Goal: Information Seeking & Learning: Learn about a topic

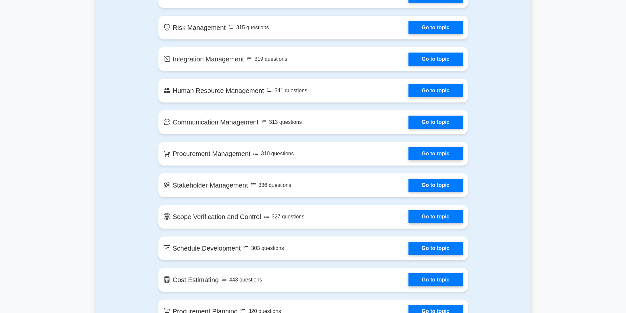
scroll to position [401, 0]
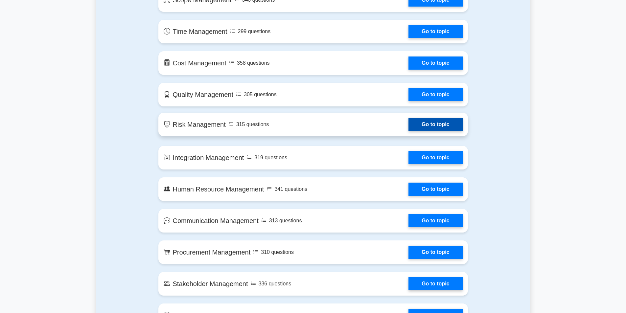
click at [436, 124] on link "Go to topic" at bounding box center [435, 124] width 54 height 13
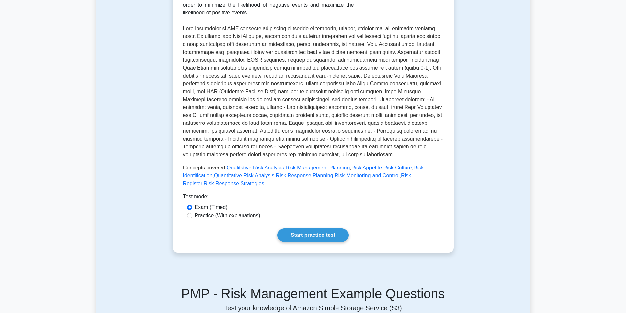
scroll to position [197, 0]
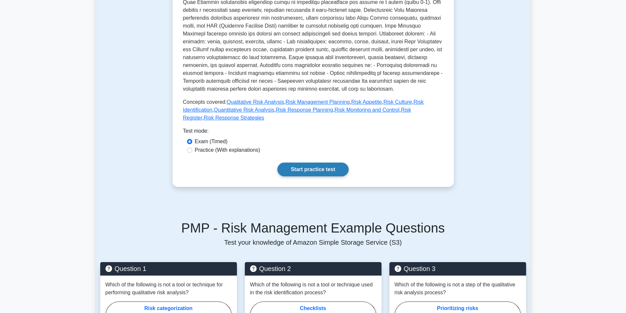
click at [313, 163] on link "Start practice test" at bounding box center [312, 170] width 71 height 14
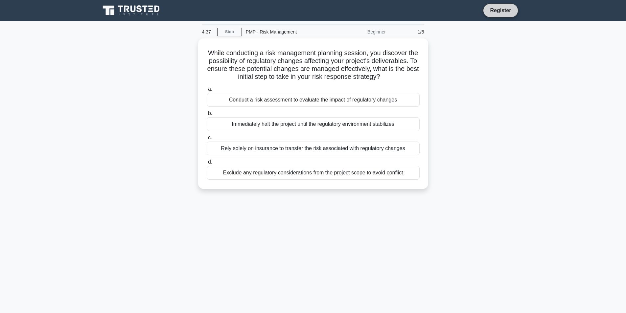
click at [498, 10] on link "Register" at bounding box center [500, 10] width 29 height 8
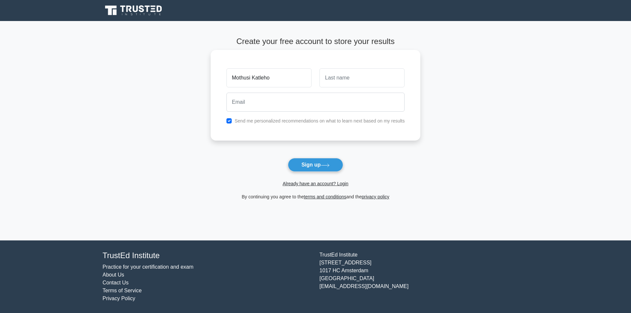
type input "Mothusi Katleho"
click at [339, 79] on input "text" at bounding box center [361, 77] width 85 height 19
type input "Moahloli"
click at [250, 102] on input "email" at bounding box center [315, 102] width 178 height 19
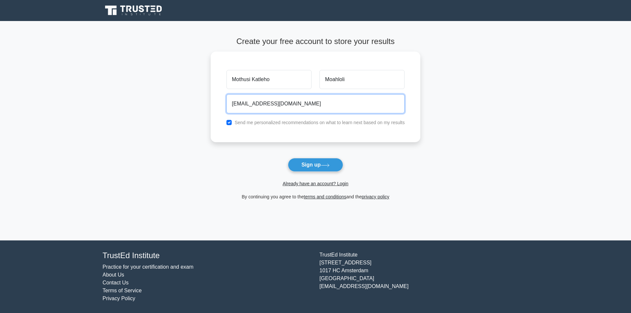
type input "mothusikmoahloli@gmail.com"
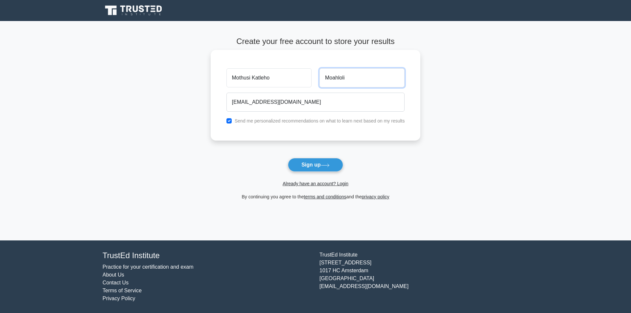
click at [346, 77] on input "Moahloli" at bounding box center [361, 77] width 85 height 19
type input "Moahloli"
click at [304, 166] on button "Sign up" at bounding box center [315, 165] width 55 height 14
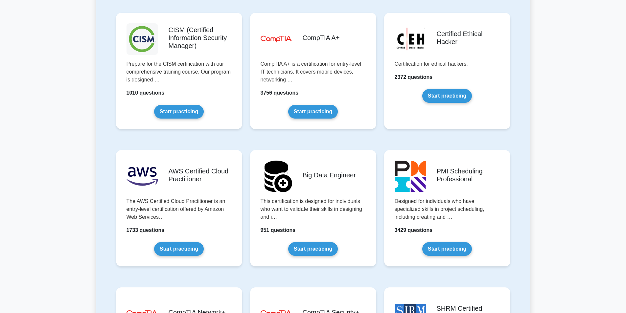
scroll to position [887, 0]
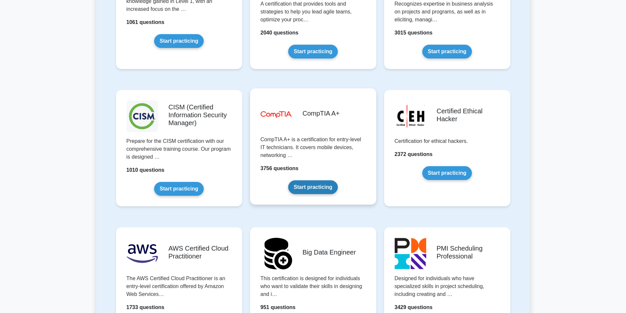
click at [317, 189] on link "Start practicing" at bounding box center [313, 187] width 50 height 14
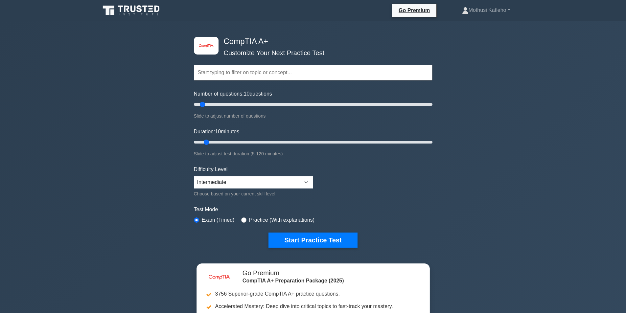
click at [209, 74] on input "text" at bounding box center [313, 73] width 238 height 16
type input "Information systems"
drag, startPoint x: 202, startPoint y: 103, endPoint x: 465, endPoint y: 96, distance: 262.5
type input "200"
click at [432, 100] on input "Number of questions: 200 questions" at bounding box center [313, 104] width 238 height 8
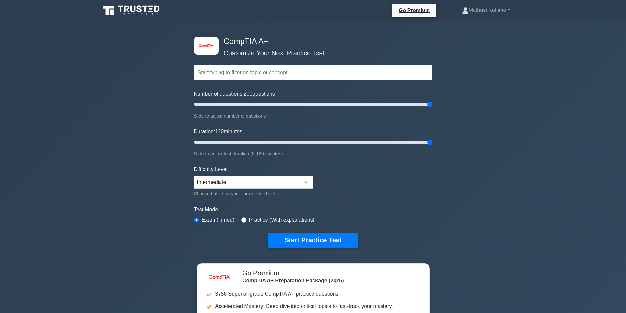
drag, startPoint x: 206, startPoint y: 141, endPoint x: 434, endPoint y: 148, distance: 228.0
type input "120"
click at [432, 146] on input "Duration: 120 minutes" at bounding box center [313, 142] width 238 height 8
click at [306, 179] on select "Beginner Intermediate Expert" at bounding box center [253, 182] width 119 height 12
click at [379, 168] on form "Topics Hardware Operating Systems Networking Security Troubleshooting Mobile De…" at bounding box center [313, 146] width 238 height 203
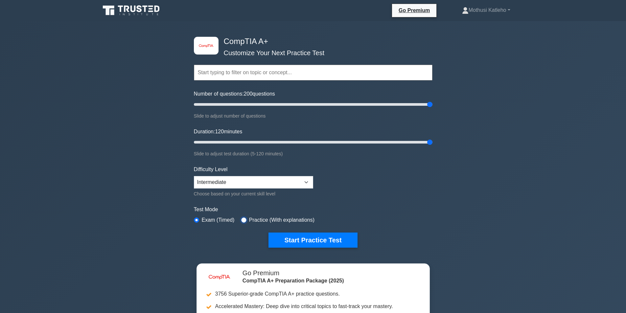
click at [243, 220] on input "radio" at bounding box center [243, 219] width 5 height 5
radio input "true"
click at [310, 240] on button "Start Practice Test" at bounding box center [312, 239] width 89 height 15
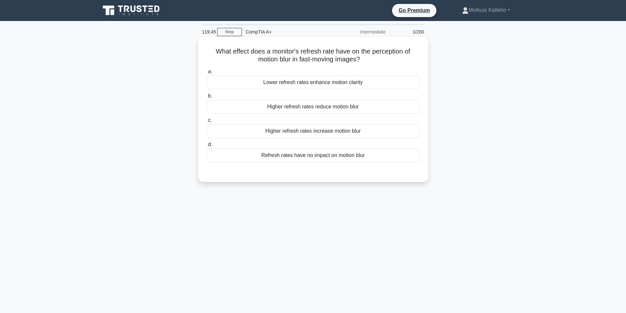
click at [212, 120] on label "c. Higher refresh rates increase motion blur" at bounding box center [313, 127] width 213 height 22
click at [207, 120] on input "c. Higher refresh rates increase motion blur" at bounding box center [207, 120] width 0 height 4
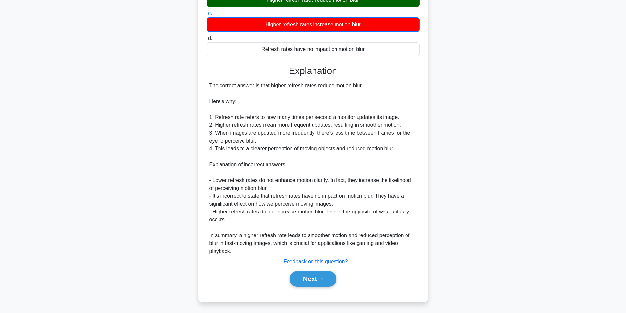
scroll to position [109, 0]
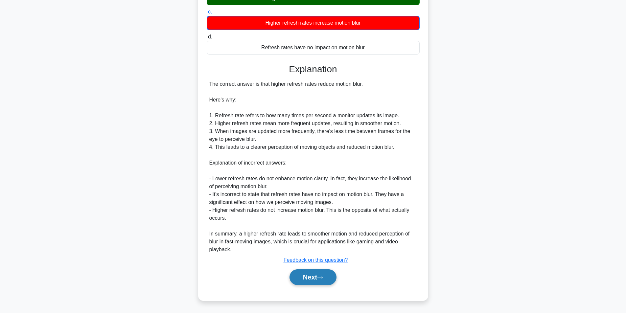
click at [312, 278] on button "Next" at bounding box center [312, 277] width 47 height 16
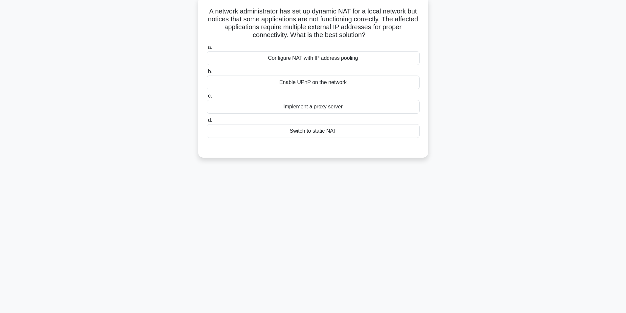
scroll to position [42, 0]
click at [301, 131] on div "Switch to static NAT" at bounding box center [313, 129] width 213 height 14
click at [207, 121] on input "d. Switch to static NAT" at bounding box center [207, 119] width 0 height 4
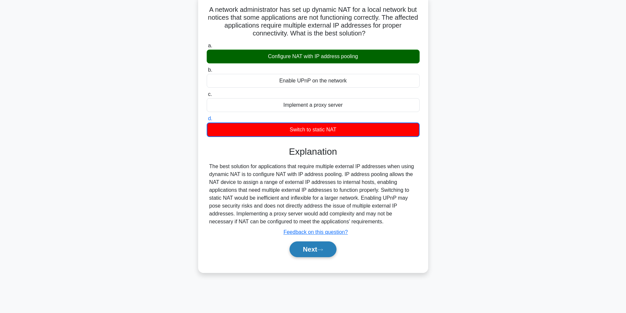
click at [321, 252] on button "Next" at bounding box center [312, 249] width 47 height 16
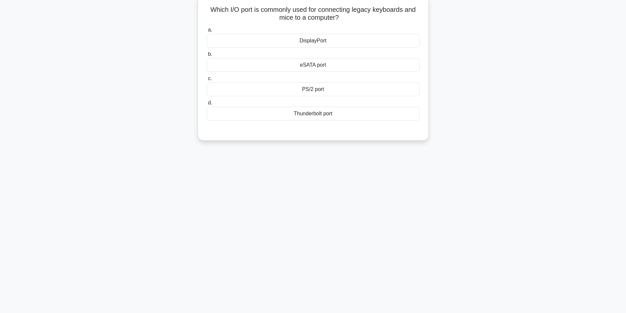
click at [307, 115] on div "Thunderbolt port" at bounding box center [313, 114] width 213 height 14
click at [207, 105] on input "d. Thunderbolt port" at bounding box center [207, 103] width 0 height 4
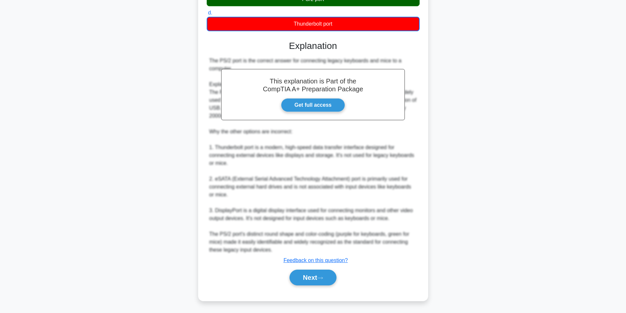
scroll to position [132, 0]
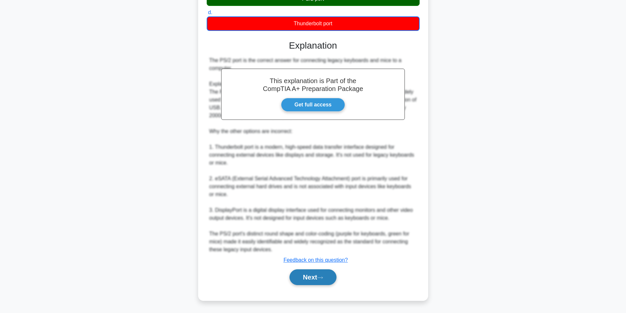
click at [305, 273] on button "Next" at bounding box center [312, 277] width 47 height 16
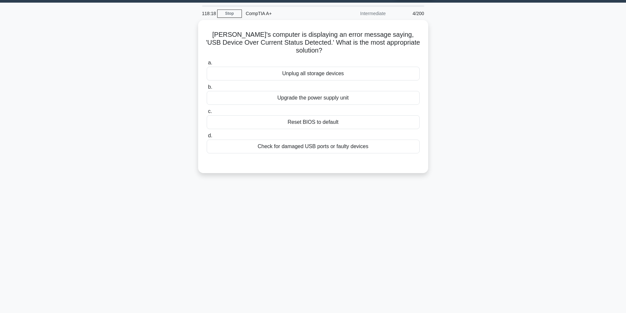
scroll to position [0, 0]
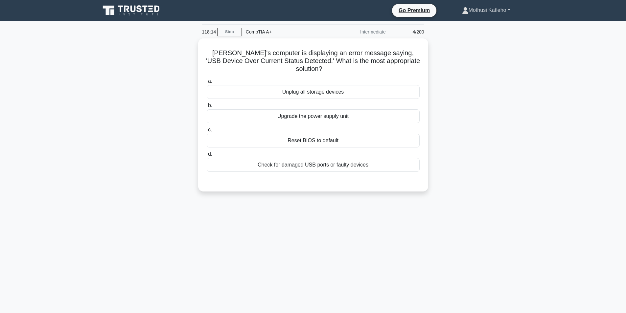
click at [510, 10] on link "Mothusi Katleho" at bounding box center [486, 10] width 80 height 13
click at [454, 38] on link "Settings" at bounding box center [472, 36] width 52 height 11
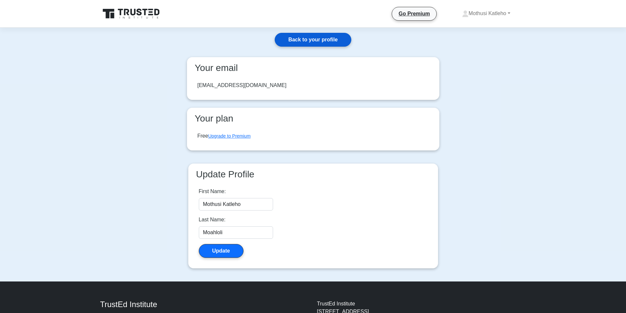
click at [305, 40] on link "Back to your profile" at bounding box center [313, 40] width 76 height 14
click at [129, 12] on icon at bounding box center [131, 14] width 63 height 12
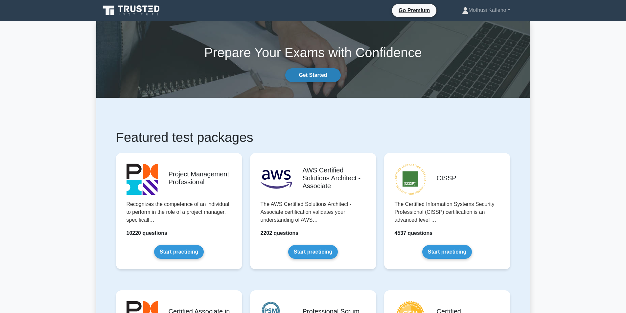
click at [305, 77] on link "Get Started" at bounding box center [312, 75] width 55 height 14
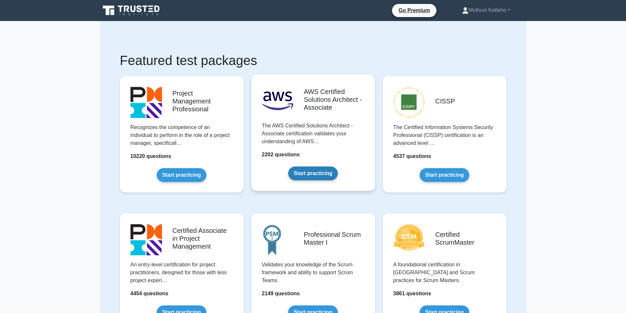
click at [304, 171] on link "Start practicing" at bounding box center [313, 173] width 50 height 14
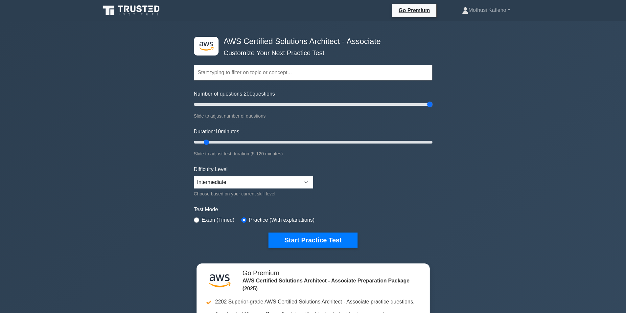
drag, startPoint x: 202, startPoint y: 104, endPoint x: 441, endPoint y: 102, distance: 239.1
type input "200"
click at [432, 102] on input "Number of questions: 200 questions" at bounding box center [313, 104] width 238 height 8
click at [306, 182] on select "Beginner Intermediate Expert" at bounding box center [253, 182] width 119 height 12
select select "beginner"
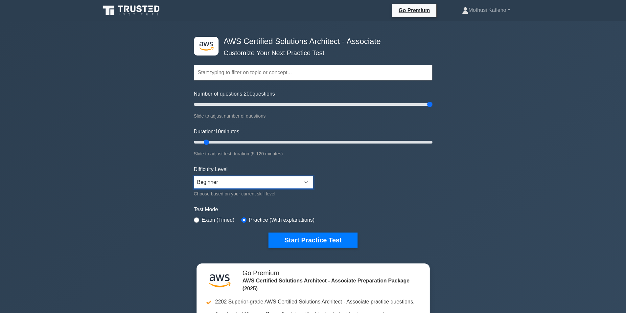
click at [194, 176] on select "Beginner Intermediate Expert" at bounding box center [253, 182] width 119 height 12
click at [309, 240] on button "Start Practice Test" at bounding box center [312, 239] width 89 height 15
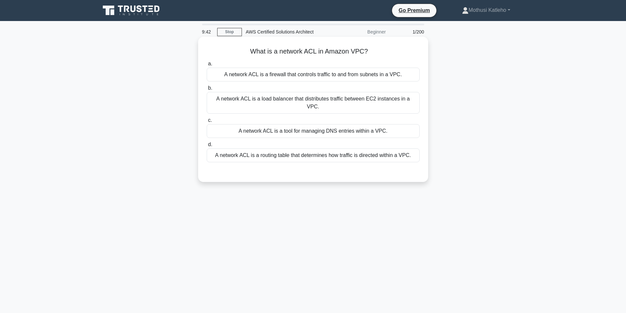
click at [261, 97] on div "A network ACL is a load balancer that distributes traffic between EC2 instances…" at bounding box center [313, 103] width 213 height 22
click at [207, 90] on input "b. A network ACL is a load balancer that distributes traffic between EC2 instan…" at bounding box center [207, 88] width 0 height 4
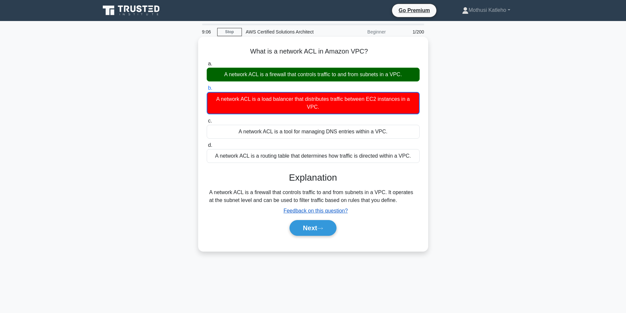
click at [310, 213] on u "Feedback on this question?" at bounding box center [315, 211] width 64 height 6
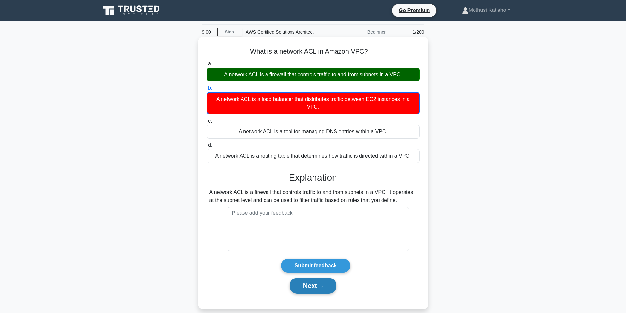
click at [310, 287] on button "Next" at bounding box center [312, 286] width 47 height 16
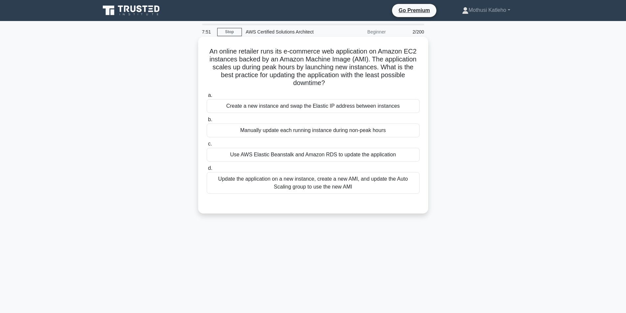
click at [303, 185] on div "Update the application on a new instance, create a new AMI, and update the Auto…" at bounding box center [313, 183] width 213 height 22
click at [207, 170] on input "d. Update the application on a new instance, create a new AMI, and update the A…" at bounding box center [207, 168] width 0 height 4
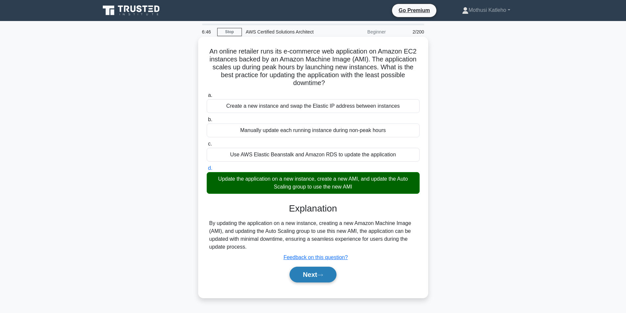
click at [321, 276] on icon at bounding box center [319, 275] width 5 height 2
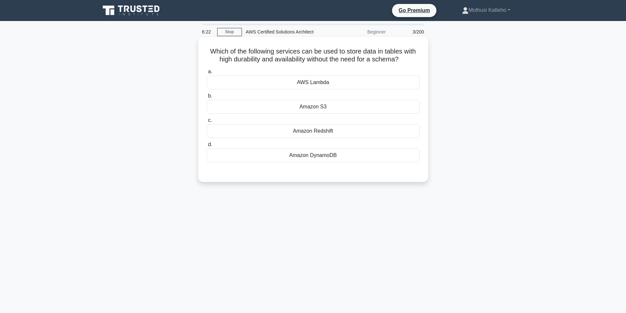
click at [311, 85] on div "AWS Lambda" at bounding box center [313, 83] width 213 height 14
click at [207, 74] on input "a. AWS Lambda" at bounding box center [207, 72] width 0 height 4
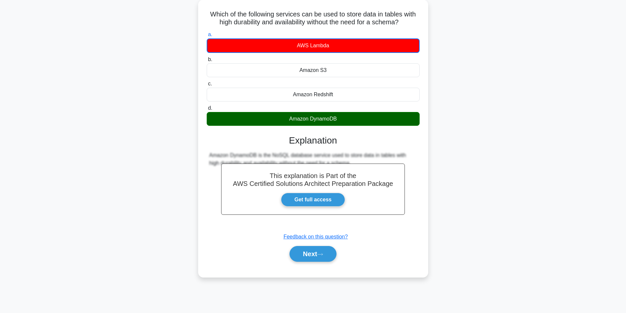
scroll to position [42, 0]
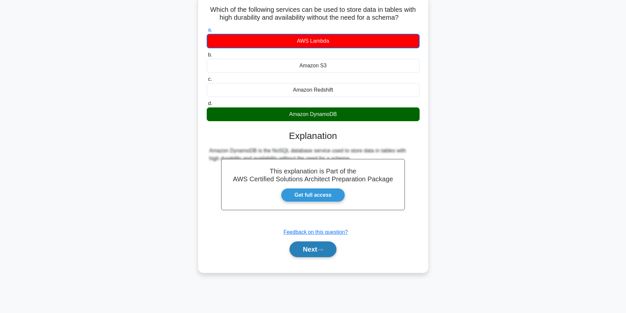
click at [313, 249] on button "Next" at bounding box center [312, 249] width 47 height 16
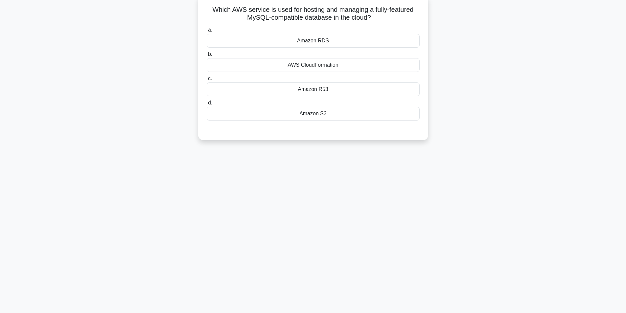
click at [322, 41] on div "Amazon RDS" at bounding box center [313, 41] width 213 height 14
click at [207, 32] on input "a. Amazon RDS" at bounding box center [207, 30] width 0 height 4
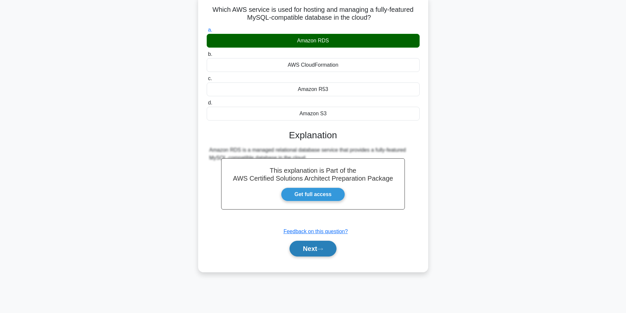
click at [321, 250] on icon at bounding box center [319, 249] width 5 height 2
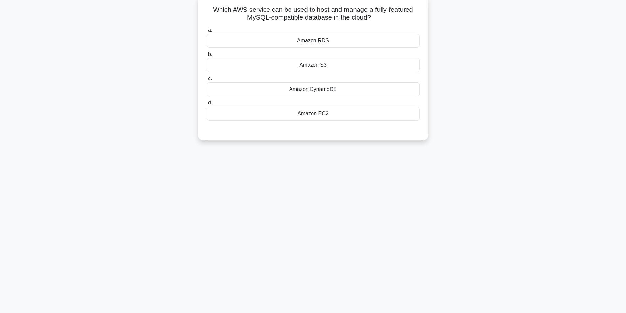
click at [316, 43] on div "Amazon RDS" at bounding box center [313, 41] width 213 height 14
click at [207, 32] on input "a. Amazon RDS" at bounding box center [207, 30] width 0 height 4
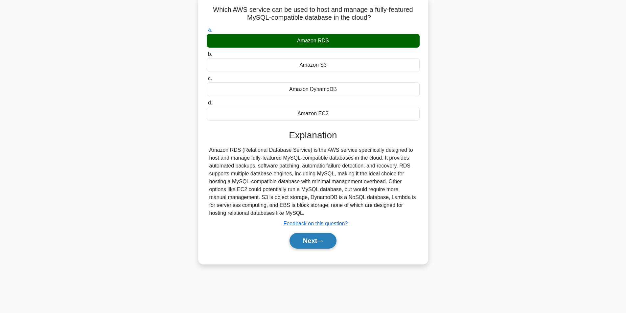
click at [317, 244] on button "Next" at bounding box center [312, 241] width 47 height 16
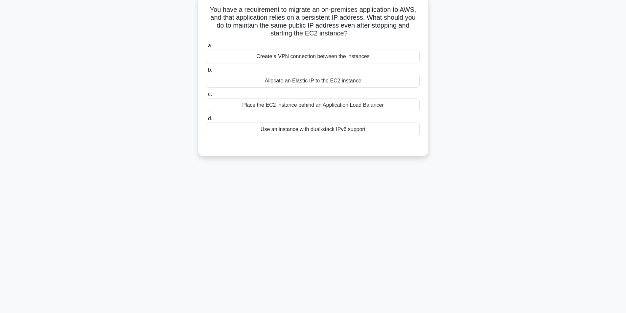
click at [299, 79] on div "Allocate an Elastic IP to the EC2 instance" at bounding box center [313, 81] width 213 height 14
click at [207, 72] on input "b. Allocate an Elastic IP to the EC2 instance" at bounding box center [207, 70] width 0 height 4
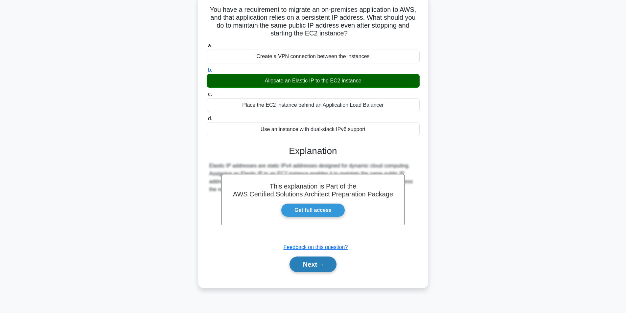
click at [317, 265] on button "Next" at bounding box center [312, 264] width 47 height 16
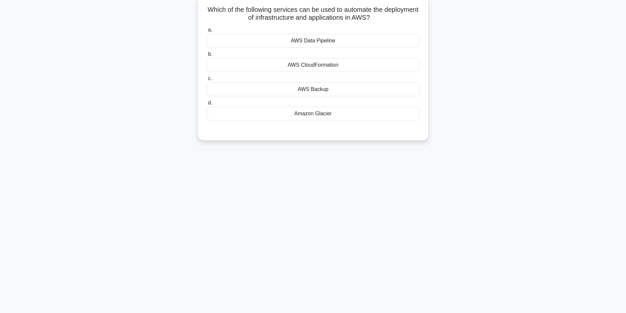
click at [309, 43] on div "AWS Data Pipeline" at bounding box center [313, 41] width 213 height 14
click at [207, 32] on input "a. AWS Data Pipeline" at bounding box center [207, 30] width 0 height 4
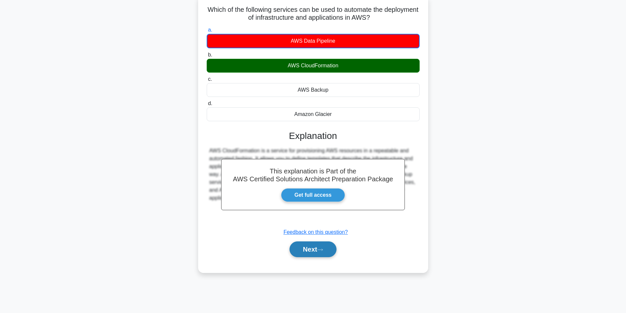
click at [321, 250] on icon at bounding box center [319, 250] width 5 height 2
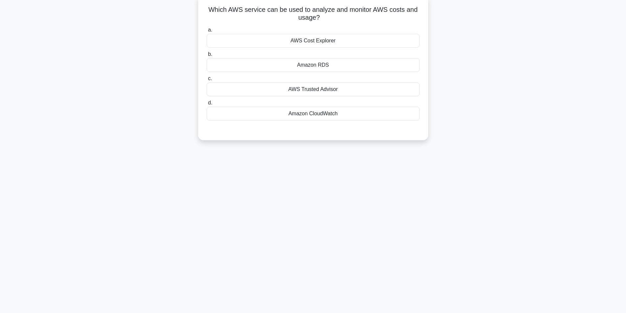
click at [303, 41] on div "AWS Cost Explorer" at bounding box center [313, 41] width 213 height 14
click at [207, 32] on input "a. AWS Cost Explorer" at bounding box center [207, 30] width 0 height 4
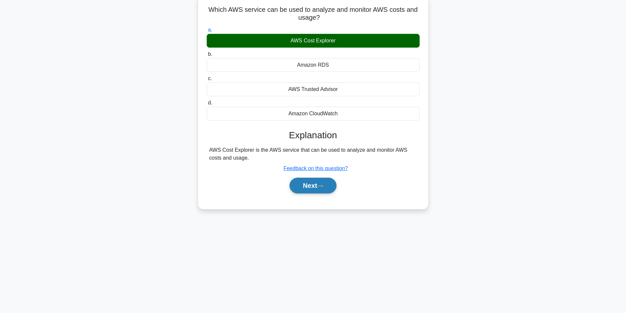
click at [311, 186] on button "Next" at bounding box center [312, 186] width 47 height 16
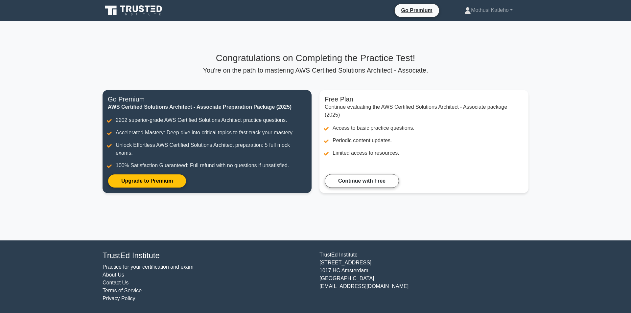
click at [322, 230] on div "Congratulations on Completing the Practice Test! You're on the path to masterin…" at bounding box center [315, 126] width 433 height 211
click at [350, 179] on link "Continue with Free" at bounding box center [361, 179] width 74 height 14
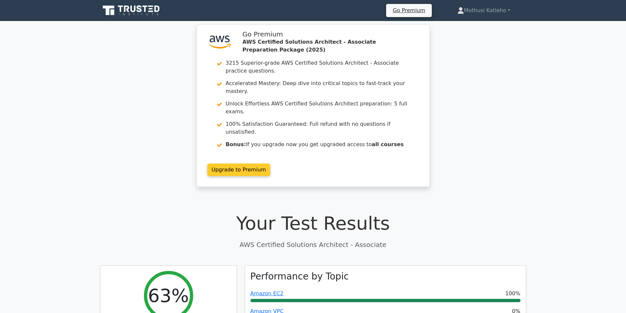
click at [235, 164] on link "Upgrade to Premium" at bounding box center [238, 170] width 63 height 12
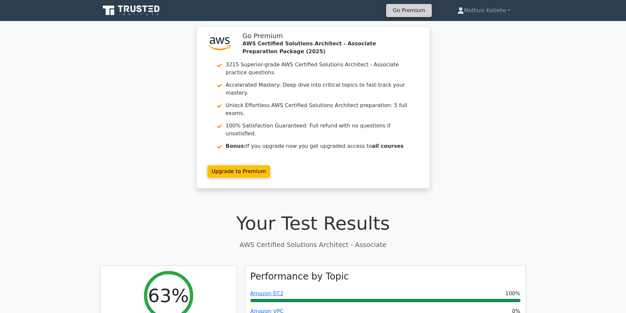
click at [405, 13] on link "Go Premium" at bounding box center [408, 10] width 40 height 9
click at [137, 11] on icon at bounding box center [131, 10] width 63 height 12
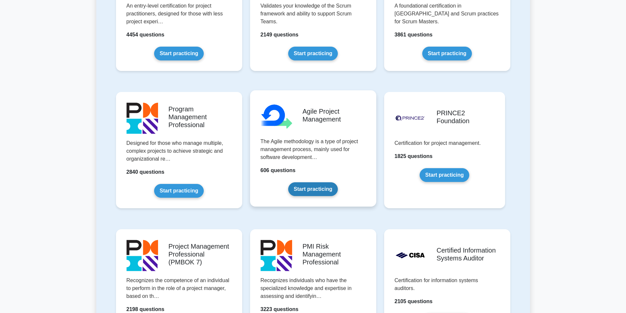
scroll to position [394, 0]
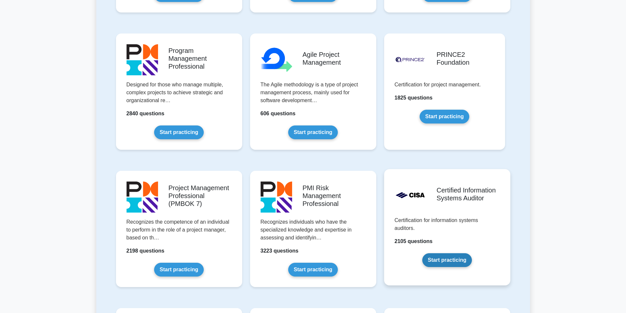
click at [456, 253] on link "Start practicing" at bounding box center [447, 260] width 50 height 14
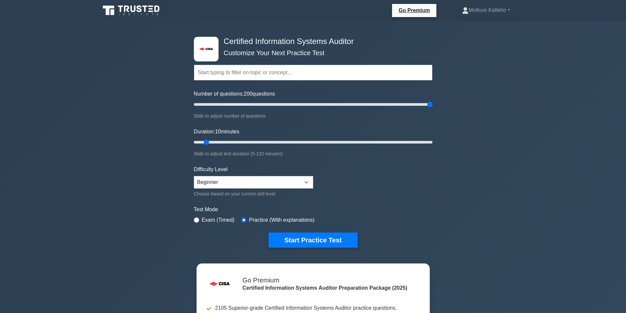
drag, startPoint x: 204, startPoint y: 105, endPoint x: 434, endPoint y: 94, distance: 230.8
click at [432, 100] on input "Number of questions: 200 questions" at bounding box center [313, 104] width 238 height 8
drag, startPoint x: 431, startPoint y: 105, endPoint x: 324, endPoint y: 109, distance: 106.8
type input "110"
click at [324, 108] on input "Number of questions: 110 questions" at bounding box center [313, 104] width 238 height 8
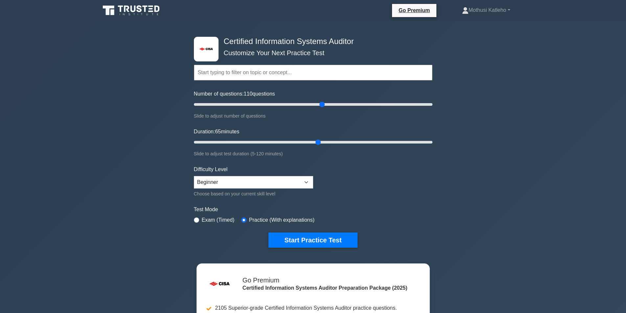
drag, startPoint x: 206, startPoint y: 143, endPoint x: 321, endPoint y: 144, distance: 114.6
type input "65"
click at [321, 144] on input "Duration: 65 minutes" at bounding box center [313, 142] width 238 height 8
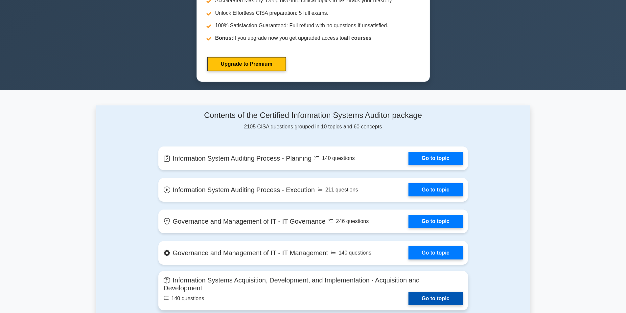
scroll to position [394, 0]
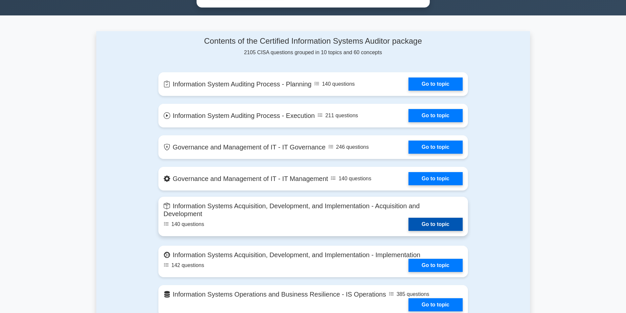
click at [426, 224] on link "Go to topic" at bounding box center [435, 224] width 54 height 13
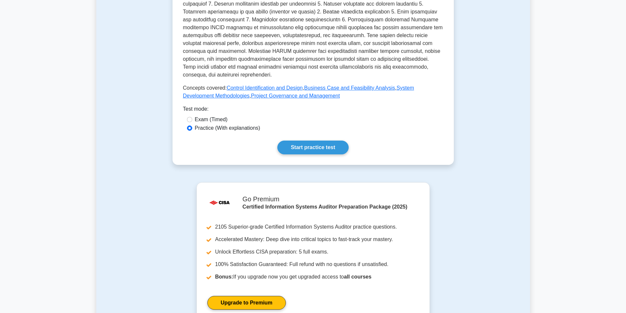
scroll to position [361, 0]
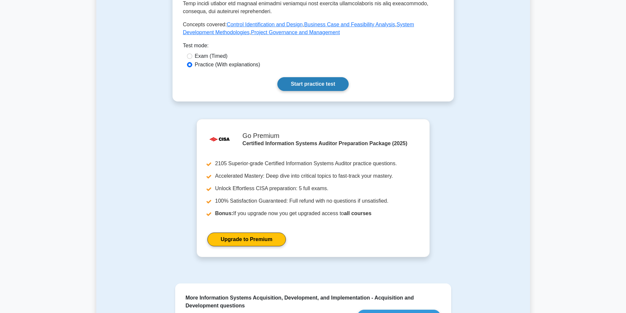
click at [309, 91] on link "Start practice test" at bounding box center [312, 84] width 71 height 14
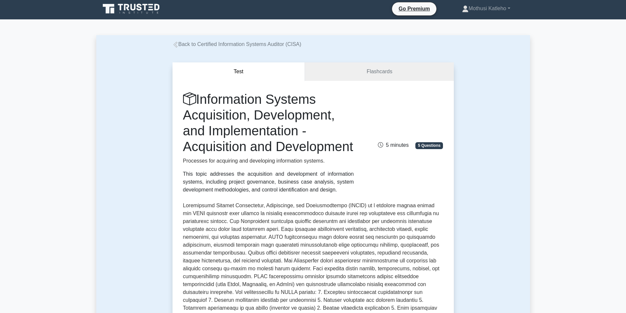
scroll to position [0, 0]
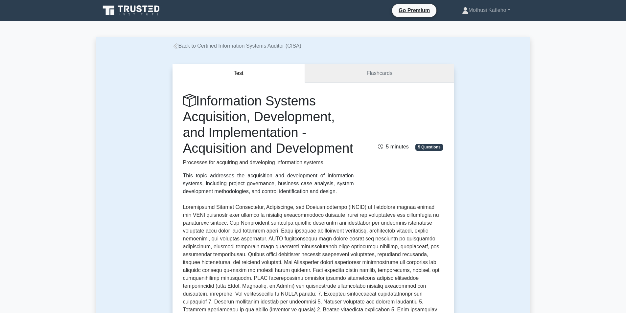
click at [357, 77] on link "Flashcards" at bounding box center [379, 73] width 148 height 19
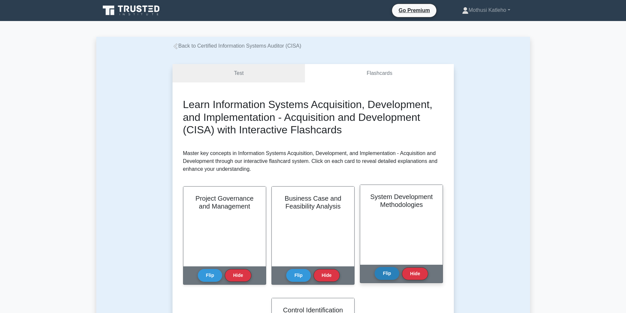
click at [382, 274] on button "Flip" at bounding box center [386, 273] width 25 height 13
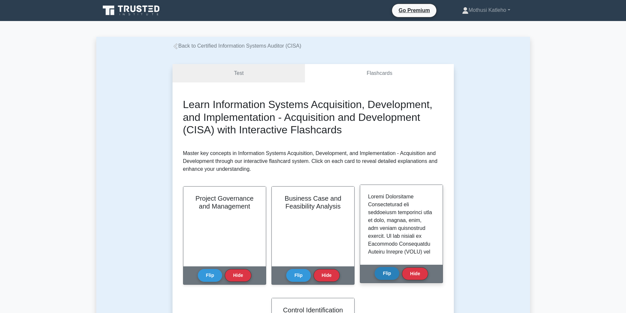
click at [390, 277] on button "Flip" at bounding box center [386, 273] width 25 height 13
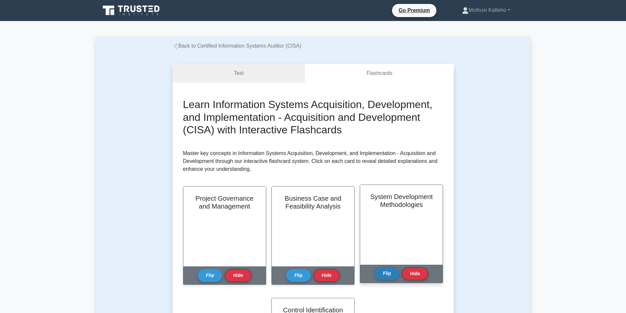
click at [390, 277] on button "Flip" at bounding box center [386, 273] width 25 height 13
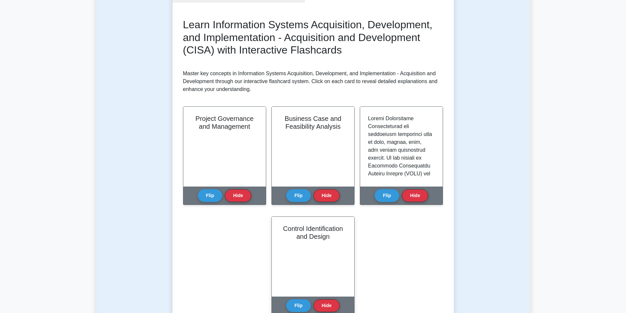
scroll to position [99, 0]
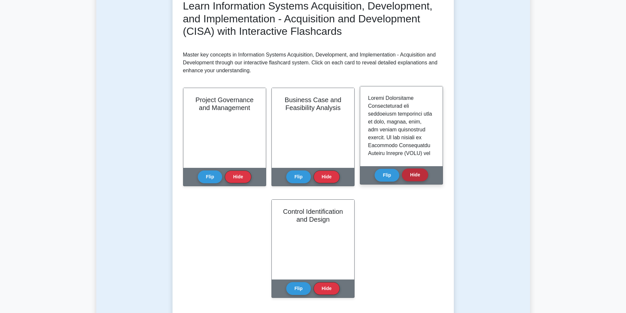
click at [412, 174] on button "Hide" at bounding box center [415, 174] width 26 height 13
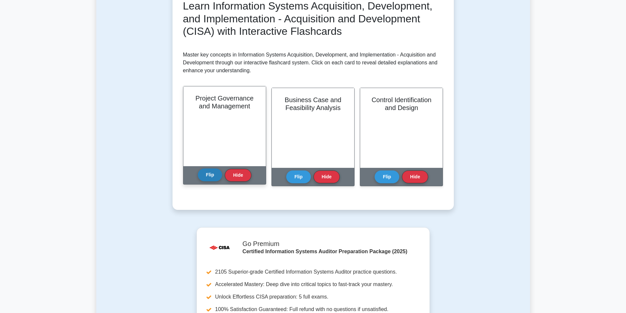
click at [210, 177] on button "Flip" at bounding box center [210, 174] width 25 height 13
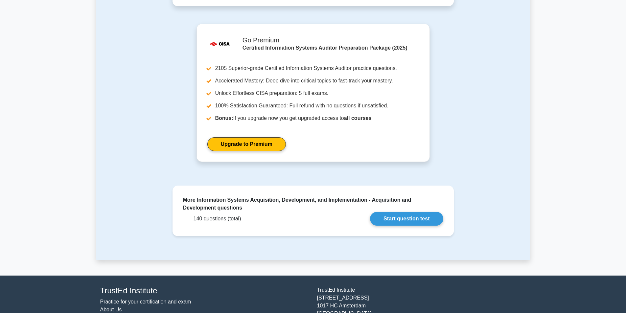
scroll to position [328, 0]
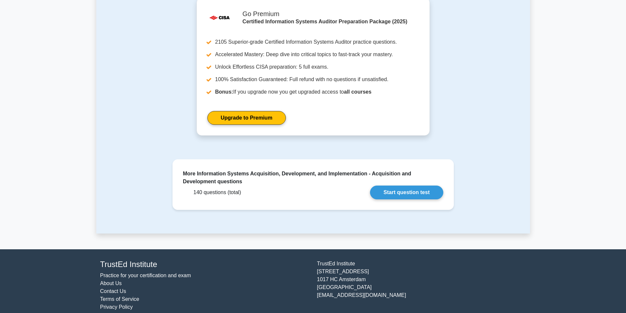
click at [136, 275] on link "Practice for your certification and exam" at bounding box center [145, 276] width 91 height 6
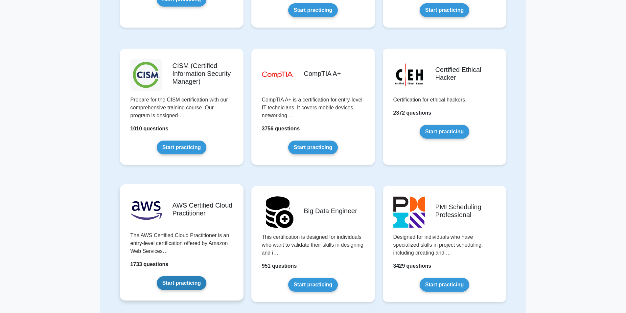
scroll to position [887, 0]
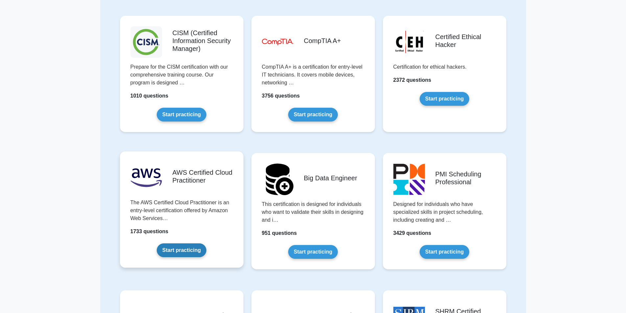
click at [168, 249] on link "Start practicing" at bounding box center [182, 250] width 50 height 14
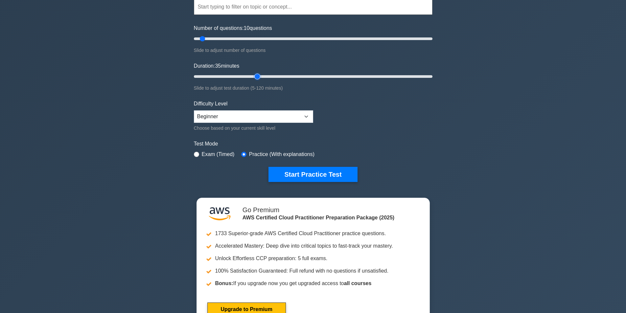
drag, startPoint x: 208, startPoint y: 74, endPoint x: 262, endPoint y: 79, distance: 54.1
type input "35"
click at [262, 79] on input "Duration: 35 minutes" at bounding box center [313, 77] width 238 height 8
click at [312, 172] on button "Start Practice Test" at bounding box center [312, 174] width 89 height 15
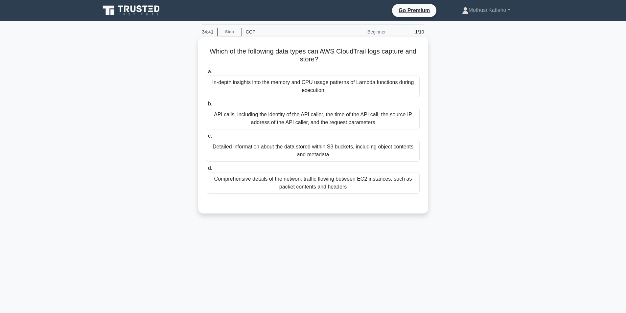
click at [254, 121] on div "API calls, including the identity of the API caller, the time of the API call, …" at bounding box center [313, 119] width 213 height 22
click at [207, 106] on input "b. API calls, including the identity of the API caller, the time of the API cal…" at bounding box center [207, 104] width 0 height 4
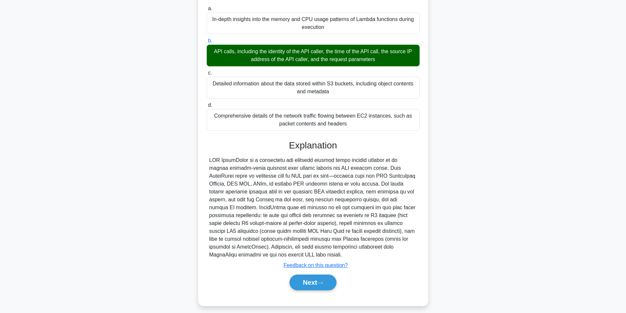
scroll to position [69, 0]
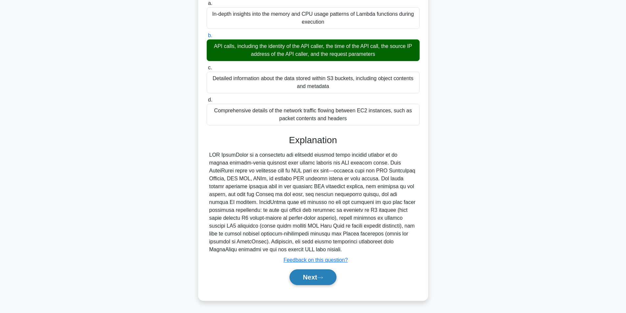
click at [315, 276] on button "Next" at bounding box center [312, 277] width 47 height 16
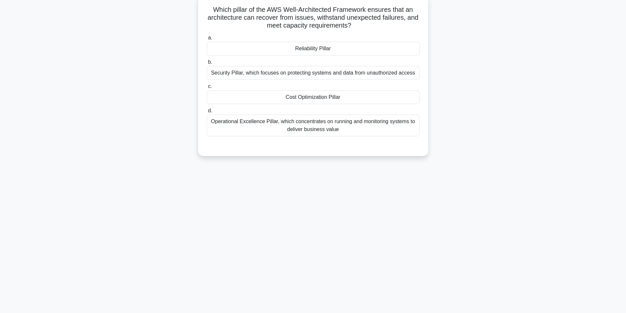
click at [282, 75] on div "Security Pillar, which focuses on protecting systems and data from unauthorized…" at bounding box center [313, 73] width 213 height 14
click at [207, 64] on input "b. Security Pillar, which focuses on protecting systems and data from unauthori…" at bounding box center [207, 62] width 0 height 4
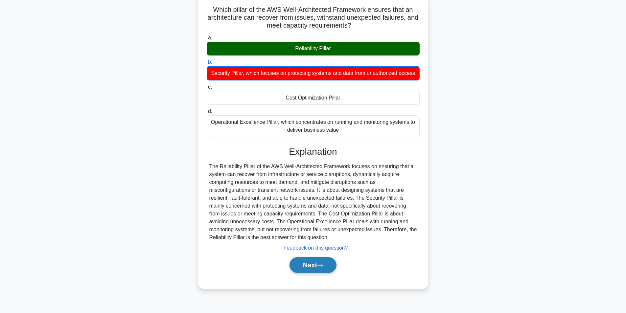
click at [323, 267] on icon at bounding box center [320, 266] width 6 height 4
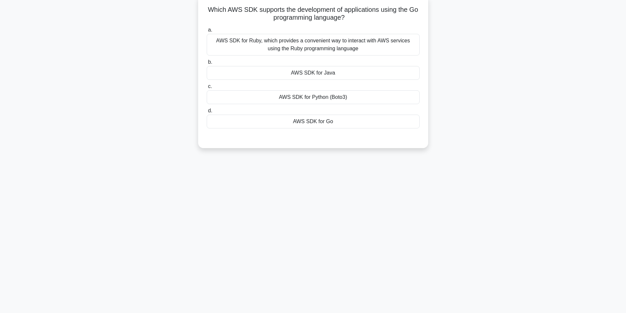
click at [290, 46] on div "AWS SDK for Ruby, which provides a convenient way to interact with AWS services…" at bounding box center [313, 45] width 213 height 22
click at [207, 32] on input "a. AWS SDK for Ruby, which provides a convenient way to interact with AWS servi…" at bounding box center [207, 30] width 0 height 4
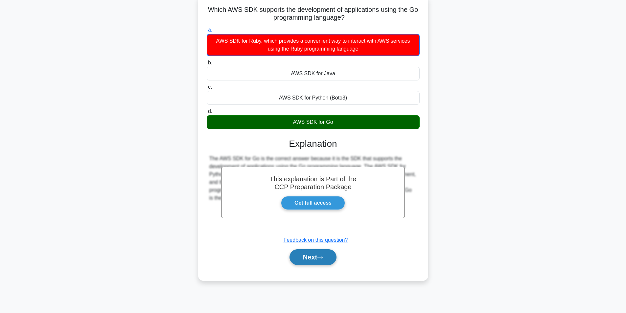
click at [317, 261] on button "Next" at bounding box center [312, 257] width 47 height 16
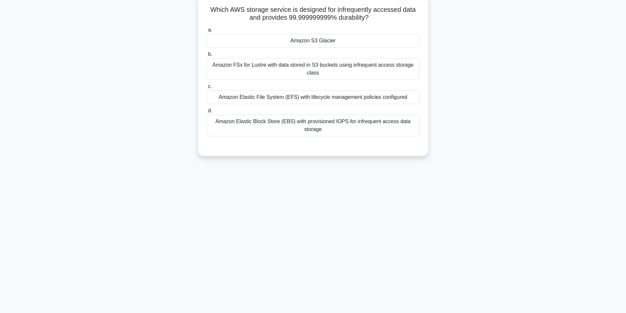
click at [313, 42] on div "Amazon S3 Glacier" at bounding box center [313, 41] width 213 height 14
click at [207, 32] on input "a. Amazon S3 Glacier" at bounding box center [207, 30] width 0 height 4
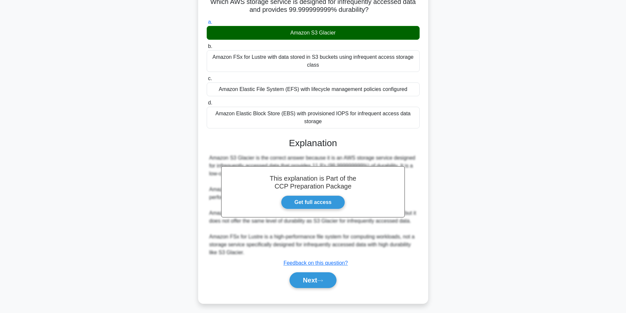
scroll to position [53, 0]
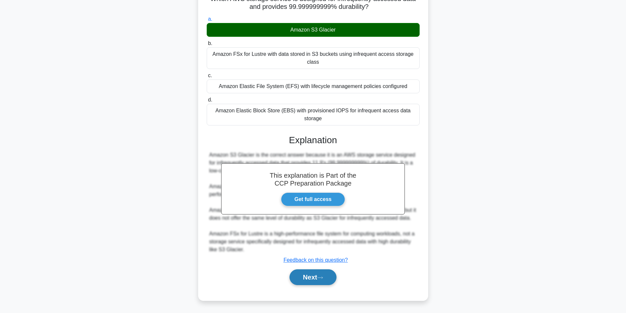
click at [321, 278] on icon at bounding box center [319, 278] width 5 height 2
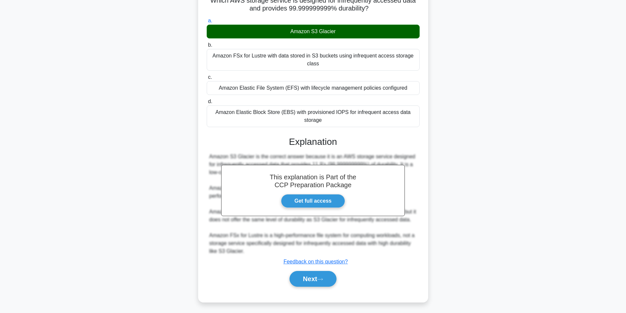
scroll to position [42, 0]
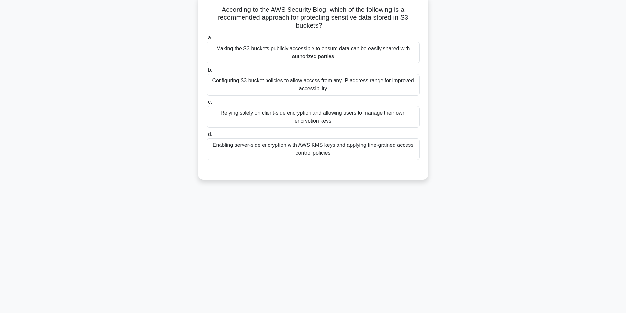
click at [269, 54] on div "Making the S3 buckets publicly accessible to ensure data can be easily shared w…" at bounding box center [313, 53] width 213 height 22
click at [207, 40] on input "a. Making the S3 buckets publicly accessible to ensure data can be easily share…" at bounding box center [207, 38] width 0 height 4
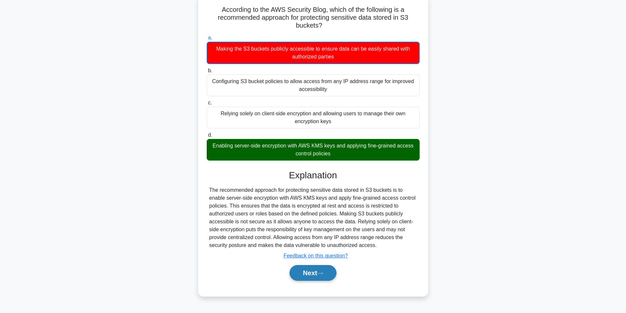
click at [323, 275] on icon at bounding box center [320, 274] width 6 height 4
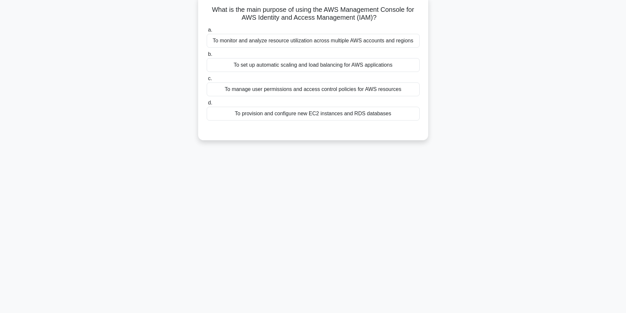
click at [238, 41] on div "To monitor and analyze resource utilization across multiple AWS accounts and re…" at bounding box center [313, 41] width 213 height 14
click at [207, 32] on input "a. To monitor and analyze resource utilization across multiple AWS accounts and…" at bounding box center [207, 30] width 0 height 4
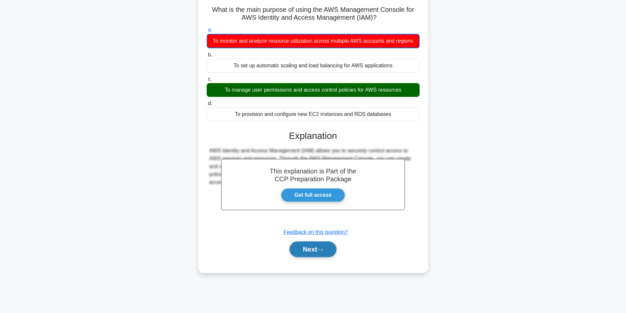
click at [306, 252] on button "Next" at bounding box center [312, 249] width 47 height 16
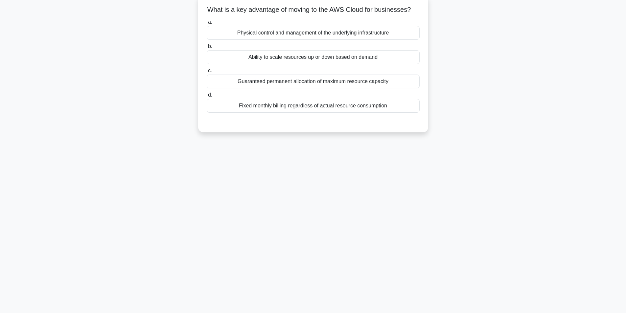
click at [285, 64] on div "Ability to scale resources up or down based on demand" at bounding box center [313, 57] width 213 height 14
click at [207, 49] on input "b. Ability to scale resources up or down based on demand" at bounding box center [207, 46] width 0 height 4
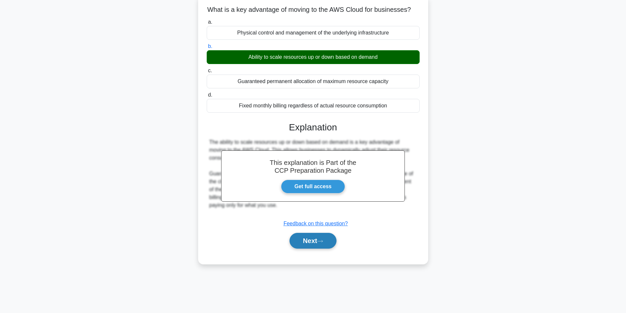
click at [316, 248] on button "Next" at bounding box center [312, 241] width 47 height 16
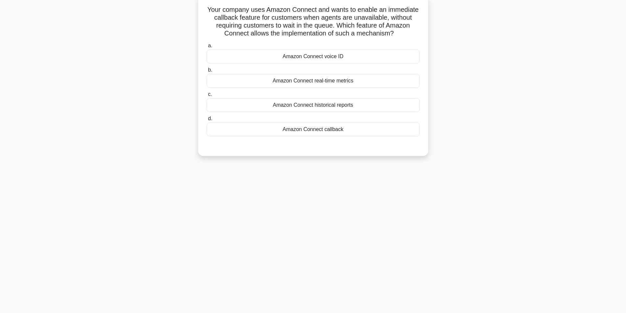
click at [285, 104] on div "Amazon Connect historical reports" at bounding box center [313, 105] width 213 height 14
click at [207, 97] on input "c. Amazon Connect historical reports" at bounding box center [207, 94] width 0 height 4
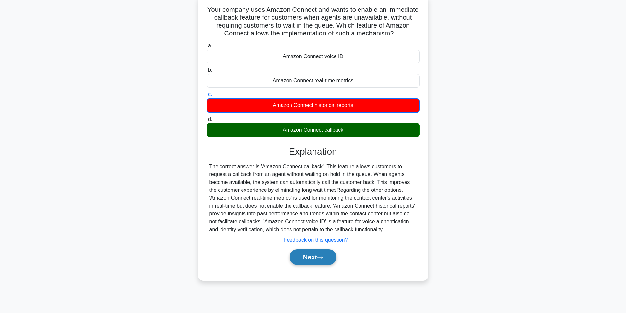
click at [322, 258] on icon at bounding box center [319, 257] width 5 height 2
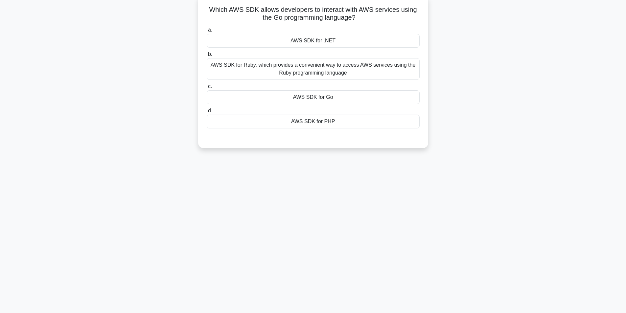
click at [301, 97] on div "AWS SDK for Go" at bounding box center [313, 97] width 213 height 14
click at [207, 89] on input "c. AWS SDK for Go" at bounding box center [207, 86] width 0 height 4
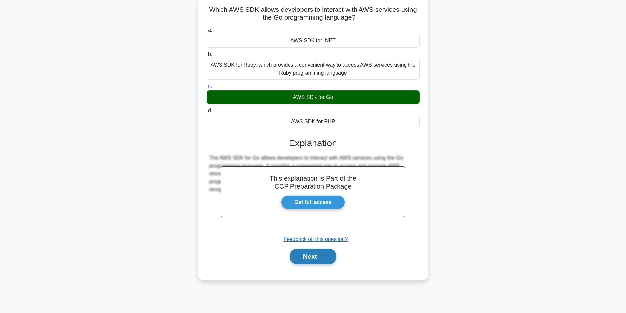
click at [325, 259] on button "Next" at bounding box center [312, 257] width 47 height 16
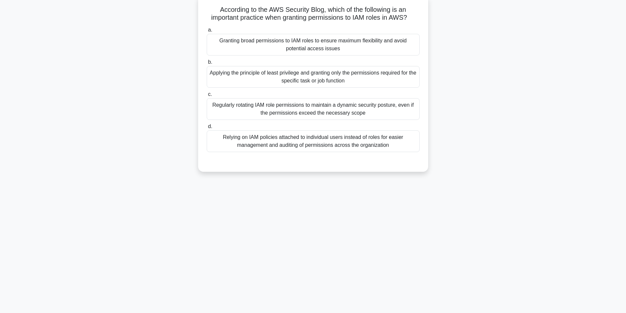
click at [259, 143] on div "Relying on IAM policies attached to individual users instead of roles for easie…" at bounding box center [313, 141] width 213 height 22
click at [207, 129] on input "d. Relying on IAM policies attached to individual users instead of roles for ea…" at bounding box center [207, 126] width 0 height 4
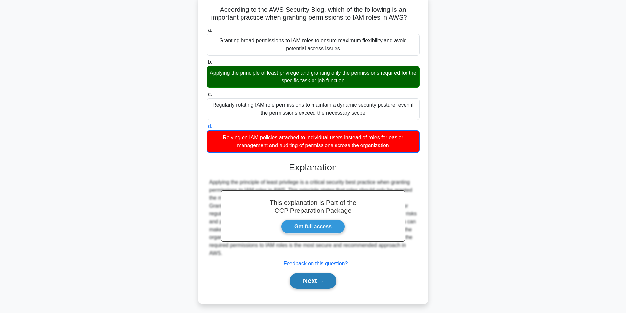
click at [320, 283] on icon at bounding box center [320, 281] width 6 height 4
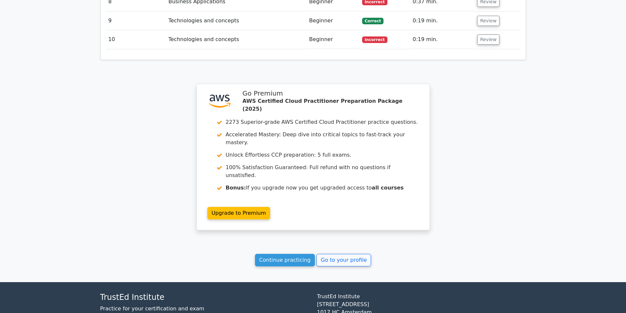
scroll to position [954, 0]
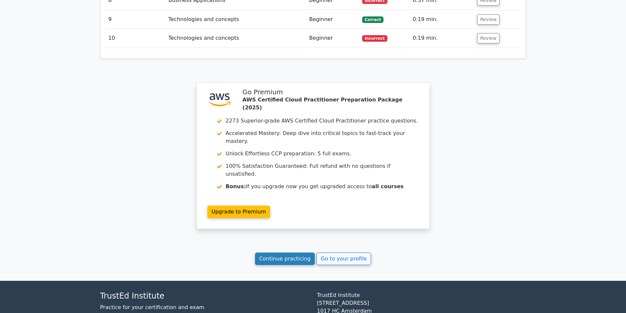
click at [281, 253] on link "Continue practicing" at bounding box center [285, 259] width 60 height 12
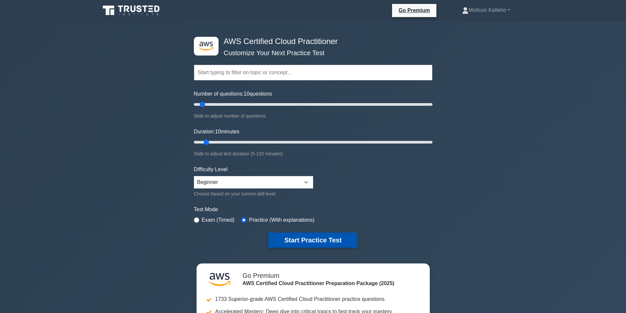
click at [309, 239] on button "Start Practice Test" at bounding box center [312, 239] width 89 height 15
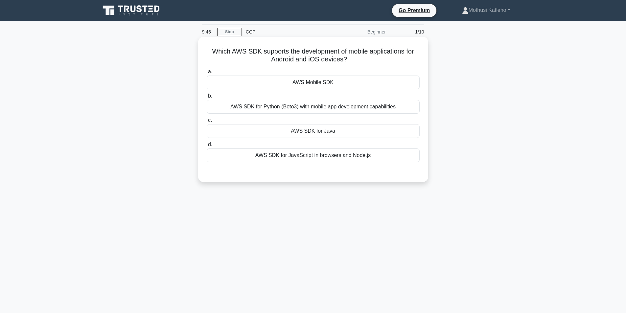
drag, startPoint x: 315, startPoint y: 85, endPoint x: 301, endPoint y: 82, distance: 13.7
click at [315, 85] on div "AWS Mobile SDK" at bounding box center [313, 83] width 213 height 14
click at [301, 82] on div "AWS Mobile SDK" at bounding box center [313, 83] width 213 height 14
click at [207, 74] on input "a. AWS Mobile SDK" at bounding box center [207, 72] width 0 height 4
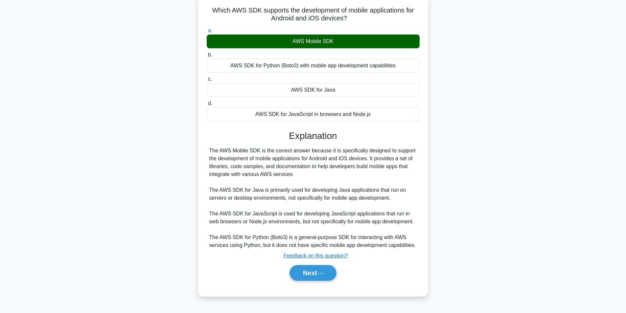
scroll to position [42, 0]
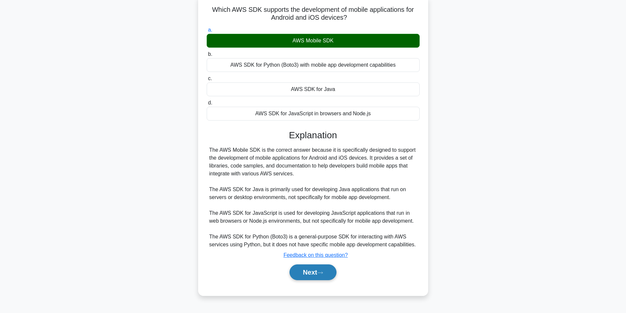
click at [318, 275] on button "Next" at bounding box center [312, 272] width 47 height 16
